Goal: Transaction & Acquisition: Purchase product/service

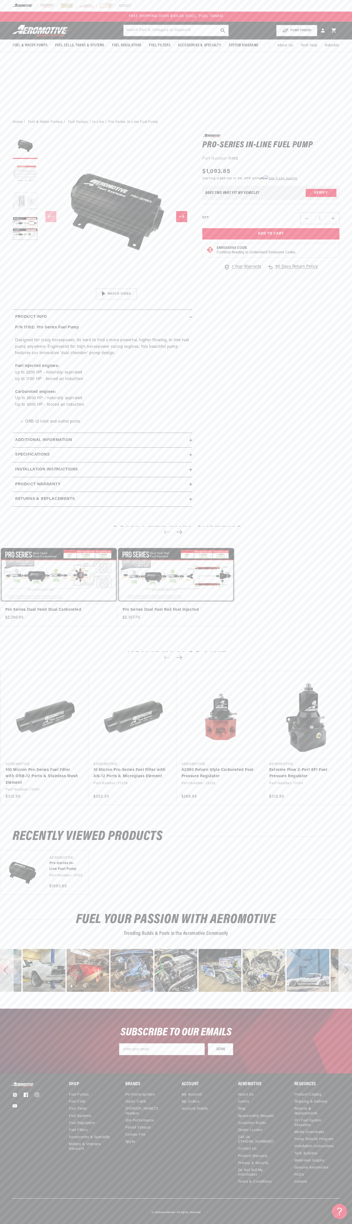
click at [326, 22] on header "Fuel & Water Pumps Back In-Tank In-Line Fuel Pumps" at bounding box center [176, 31] width 352 height 18
click at [337, 1091] on details "Resources Product Catalog Shipping & Delivery Returns & Replacements EFI Fuel S…" at bounding box center [317, 1133] width 45 height 103
click at [271, 1220] on html "Skip to content Your cart Your cart is empty Loading... You may also like Subto…" at bounding box center [176, 612] width 352 height 1224
click at [3, 181] on section "0.0 star rating Write a review Pro-Series In-Line Fuel Pump Pro-Series In-Line …" at bounding box center [176, 322] width 352 height 386
